Goal: Task Accomplishment & Management: Complete application form

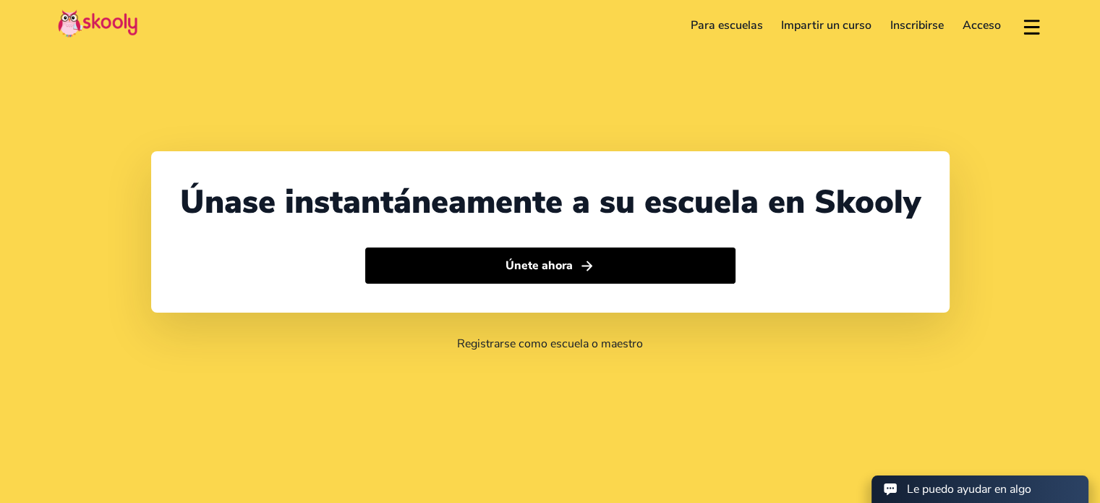
select select "34"
select select "[GEOGRAPHIC_DATA]"
select select "Europe/[GEOGRAPHIC_DATA]"
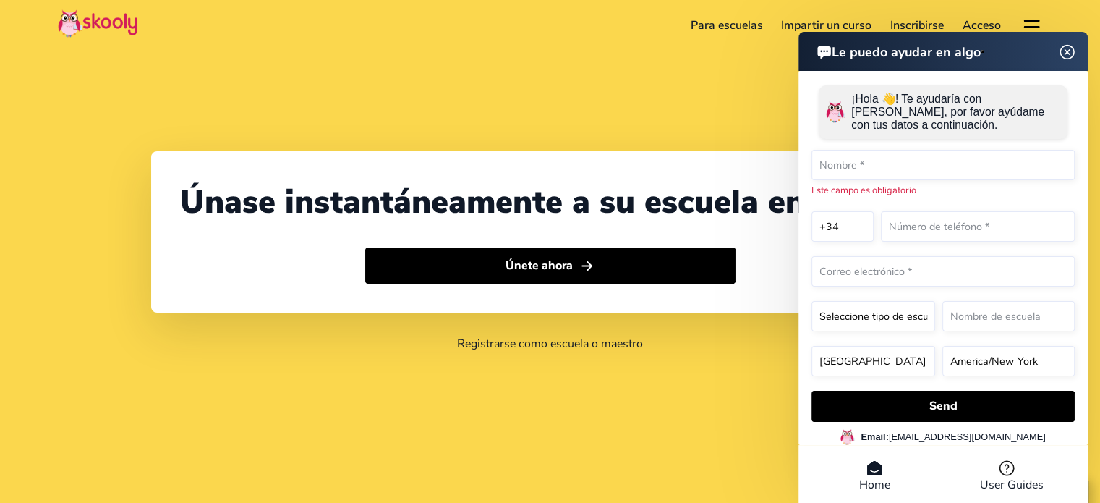
click at [1070, 58] on img at bounding box center [1067, 52] width 27 height 18
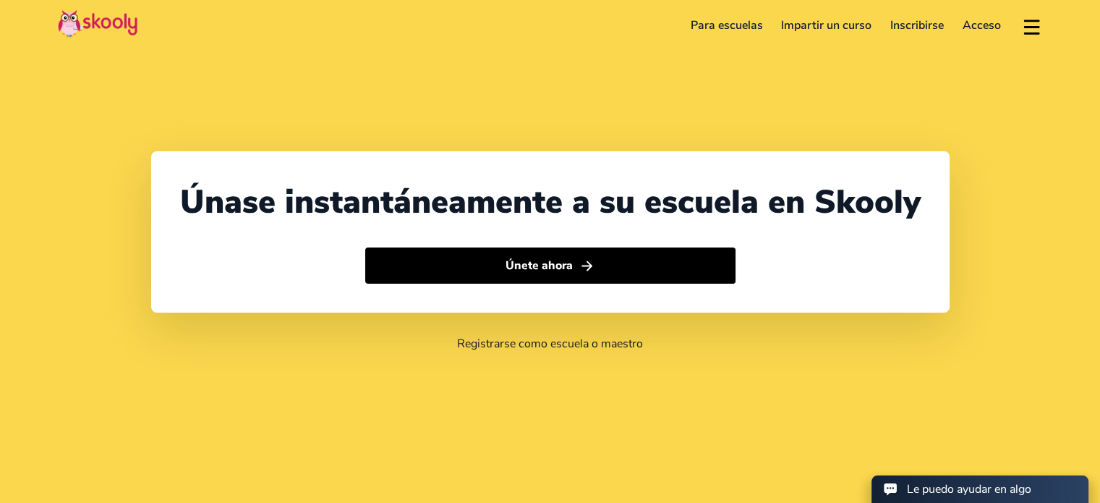
click at [835, 28] on link "Impartir un curso" at bounding box center [826, 25] width 109 height 23
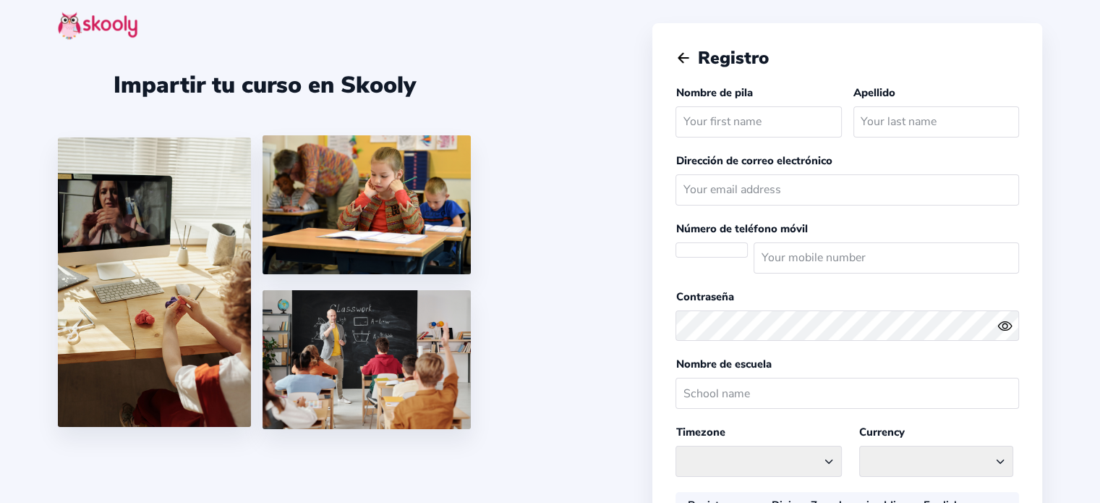
select select
select select "Europe/[GEOGRAPHIC_DATA]"
select select "EUR €"
select select "ES"
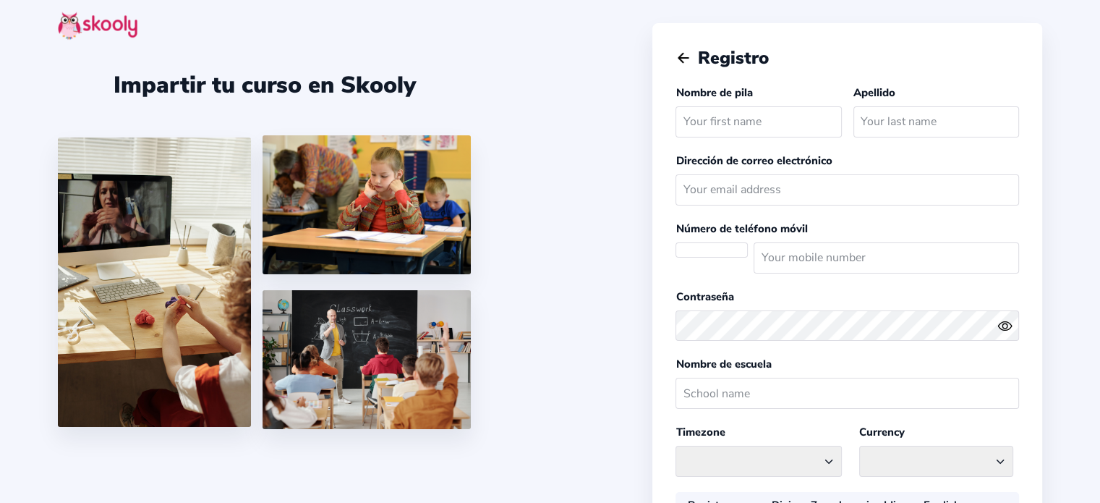
select select "Europe/[GEOGRAPHIC_DATA]"
select select "EUR €"
select select "ES"
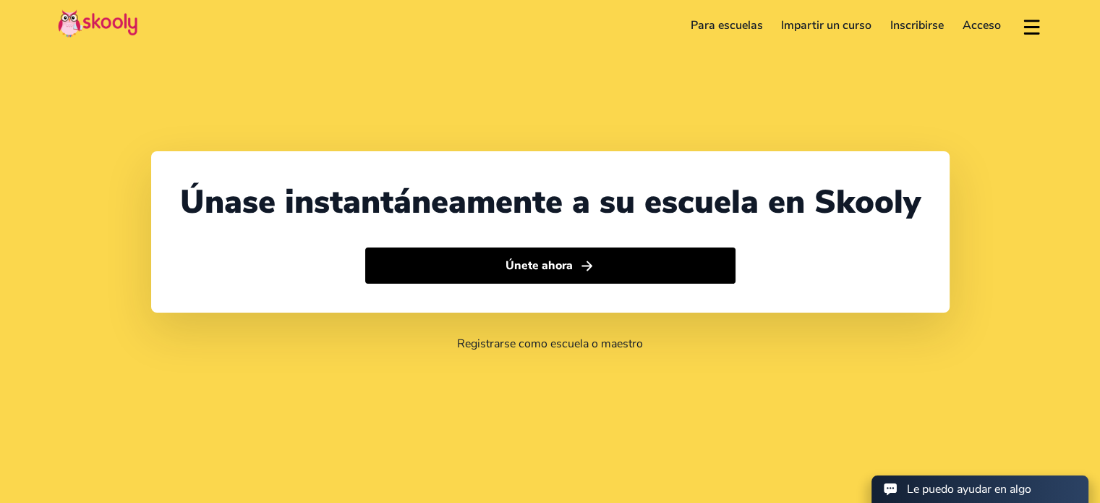
select select "34"
select select "[GEOGRAPHIC_DATA]"
select select "Europe/[GEOGRAPHIC_DATA]"
click at [489, 346] on link "Registrarse como escuela o maestro" at bounding box center [550, 344] width 186 height 16
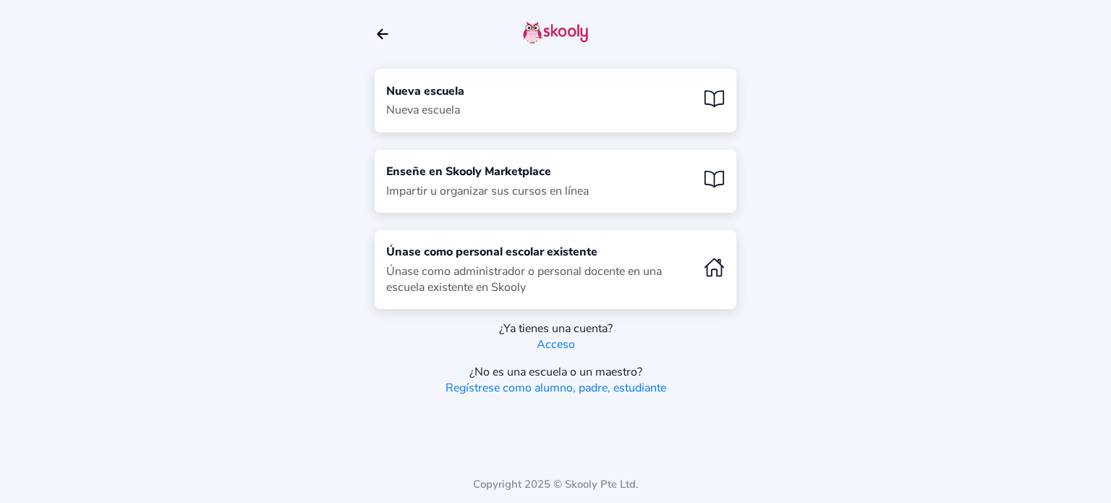
click at [703, 89] on div at bounding box center [708, 100] width 33 height 25
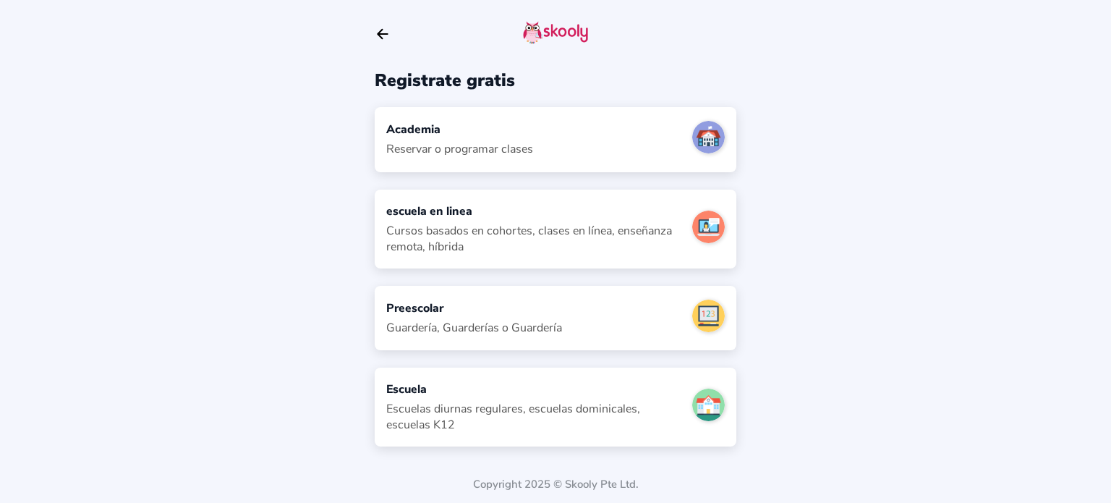
click at [590, 142] on div "Academia Reservar o programar clases" at bounding box center [556, 139] width 362 height 64
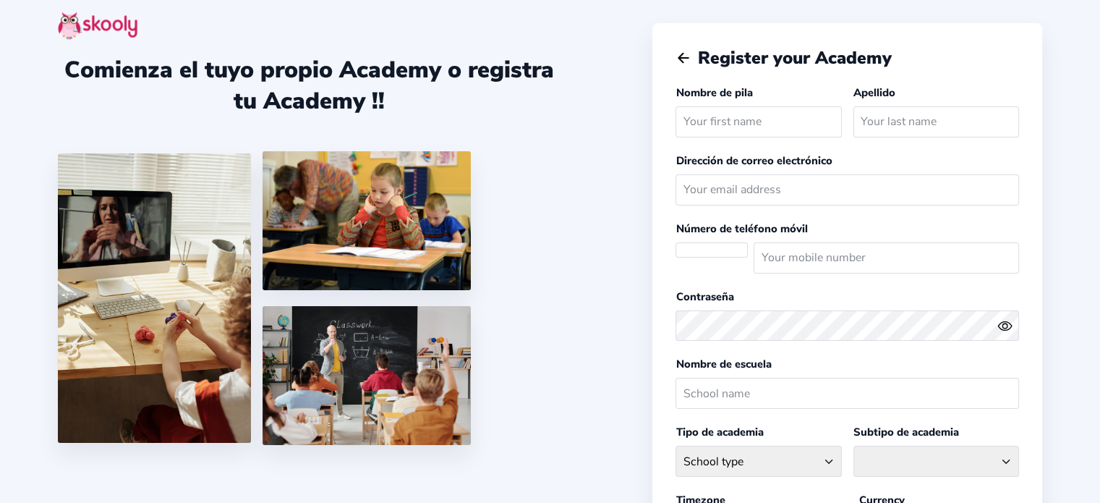
select select "Europe/[GEOGRAPHIC_DATA]"
select select "EUR €"
select select "ES"
